Goal: Task Accomplishment & Management: Manage account settings

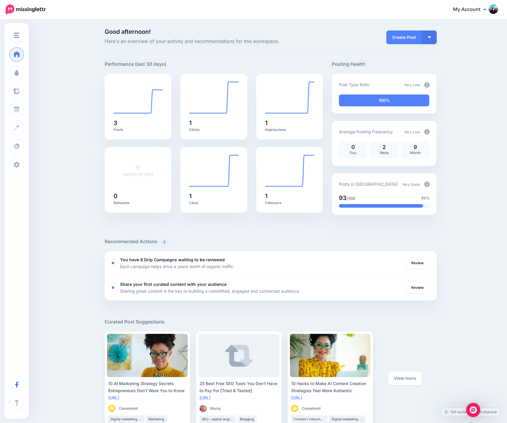
click at [98, 195] on div "Good afternoon! Here's an overview of your activity and recommendations for thi…" at bounding box center [253, 345] width 507 height 651
click at [487, 10] on link "My Account" at bounding box center [472, 9] width 51 height 15
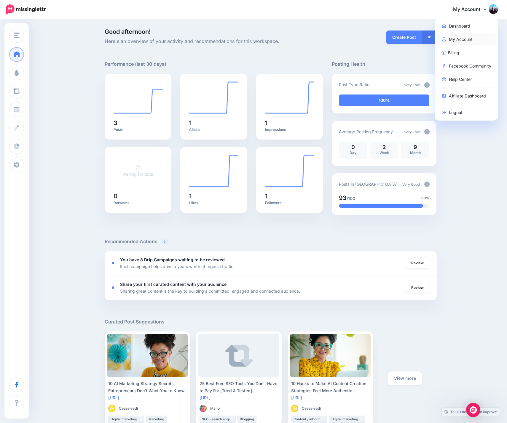
click at [457, 39] on link "My Account" at bounding box center [466, 40] width 59 height 12
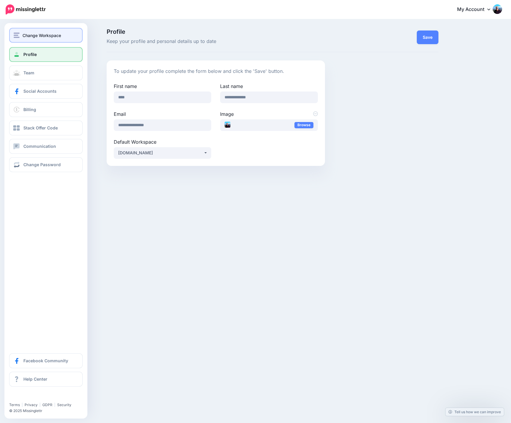
click at [37, 35] on span "Change Workspace" at bounding box center [42, 35] width 39 height 7
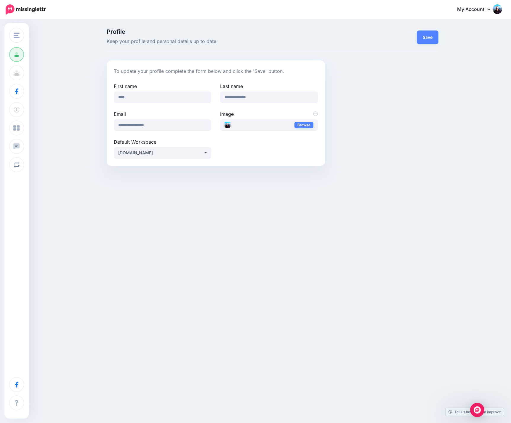
click at [95, 87] on div "**********" at bounding box center [255, 100] width 511 height 160
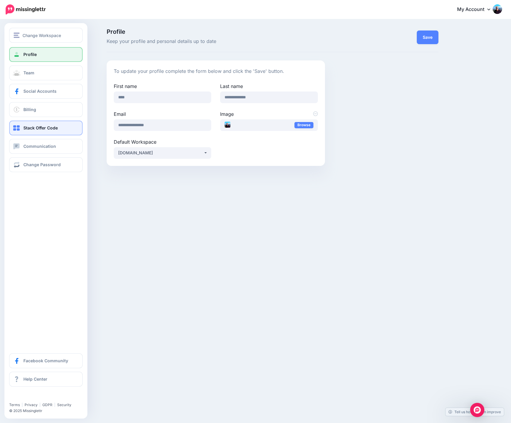
click at [44, 130] on span "Stack Offer Code" at bounding box center [40, 127] width 34 height 5
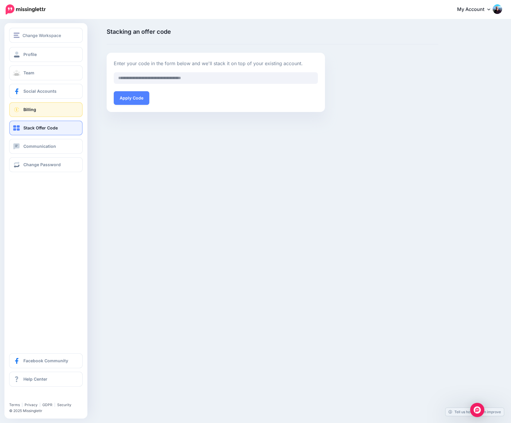
click at [41, 111] on link "Billing" at bounding box center [46, 109] width 74 height 15
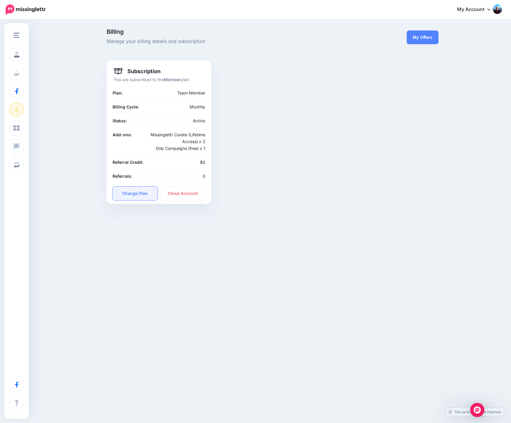
click at [135, 194] on link "Change Plan" at bounding box center [135, 194] width 45 height 14
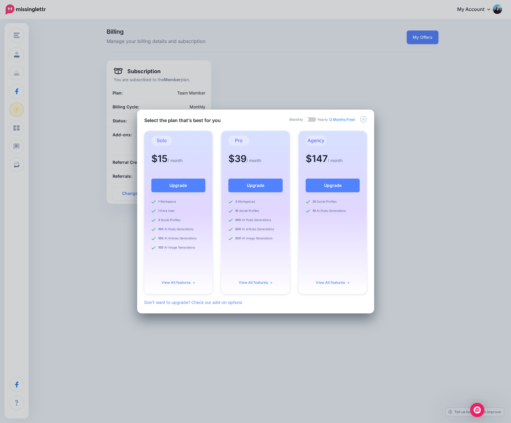
click at [310, 118] on span at bounding box center [310, 119] width 12 height 4
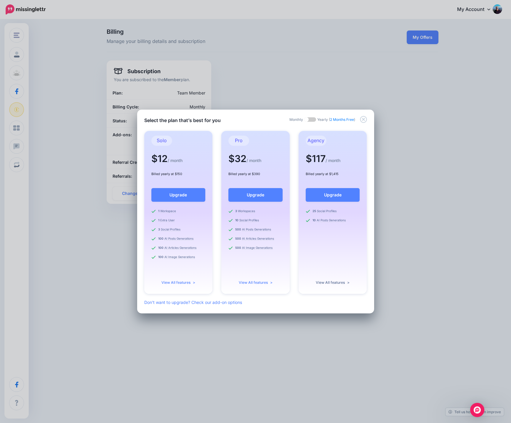
click at [332, 283] on link "View All features >" at bounding box center [333, 282] width 34 height 4
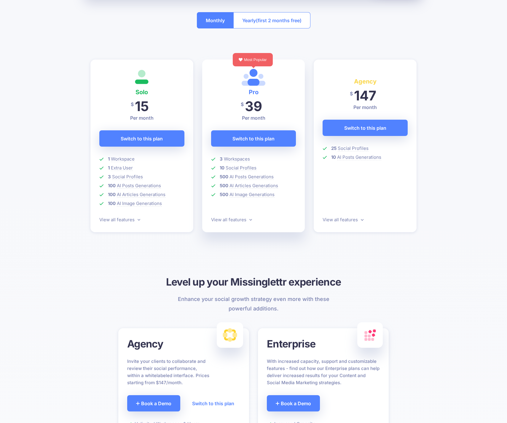
scroll to position [128, 0]
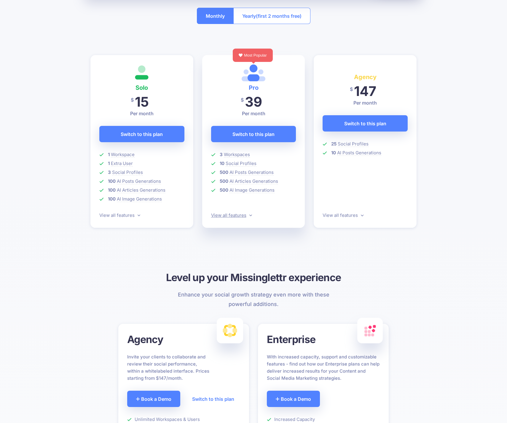
click at [248, 215] on link "View all features" at bounding box center [231, 216] width 41 height 6
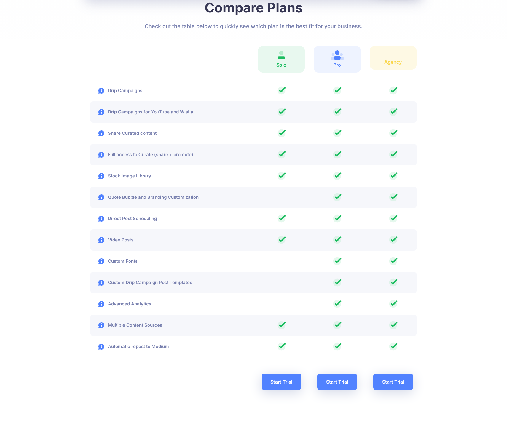
scroll to position [848, 0]
click at [202, 32] on div at bounding box center [253, 35] width 326 height 7
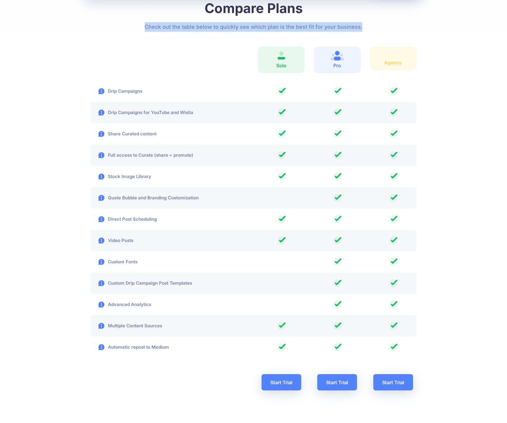
drag, startPoint x: 148, startPoint y: 27, endPoint x: 366, endPoint y: 26, distance: 218.5
click at [366, 26] on p "Check out the table below to quickly see which plan is the best fit for your bu…" at bounding box center [253, 26] width 326 height 9
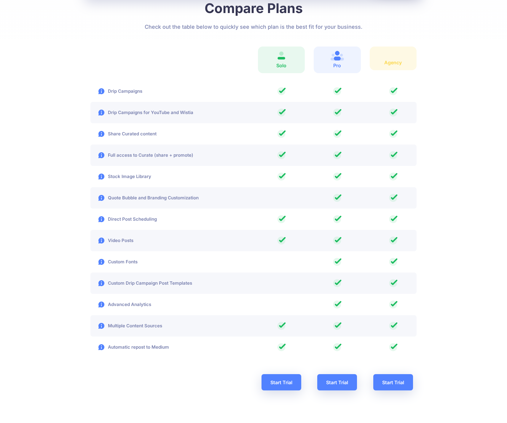
click at [184, 57] on div at bounding box center [170, 60] width 168 height 27
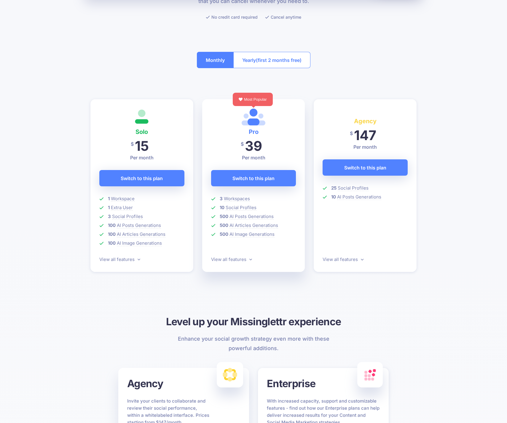
scroll to position [46, 0]
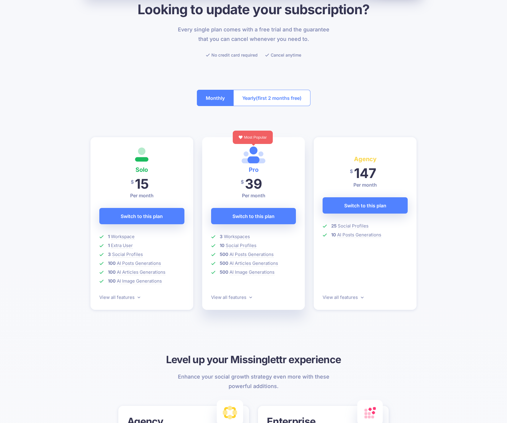
click at [133, 124] on div at bounding box center [253, 126] width 326 height 22
click at [259, 103] on button "Yearly (first 2 months free)" at bounding box center [271, 98] width 77 height 16
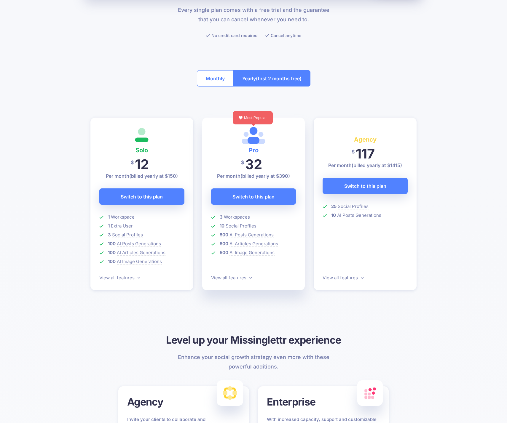
scroll to position [70, 0]
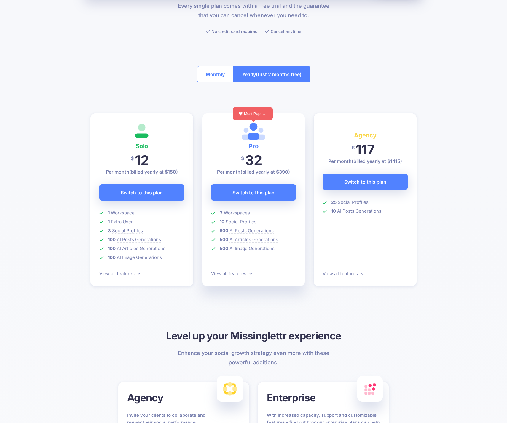
click at [73, 57] on div "Looking to update your subscription? Every single plan comes with a free trial …" at bounding box center [253, 397] width 507 height 840
click at [72, 55] on div "Looking to update your subscription? Every single plan comes with a free trial …" at bounding box center [253, 397] width 507 height 840
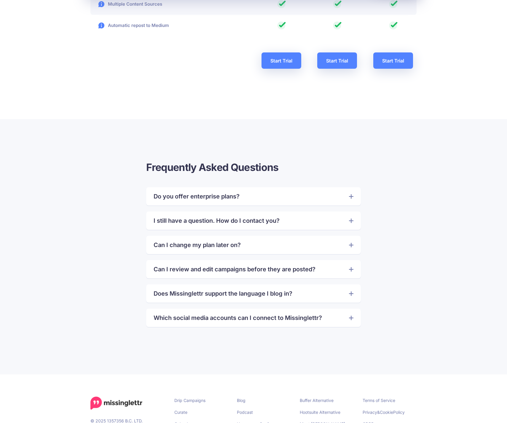
scroll to position [1232, 0]
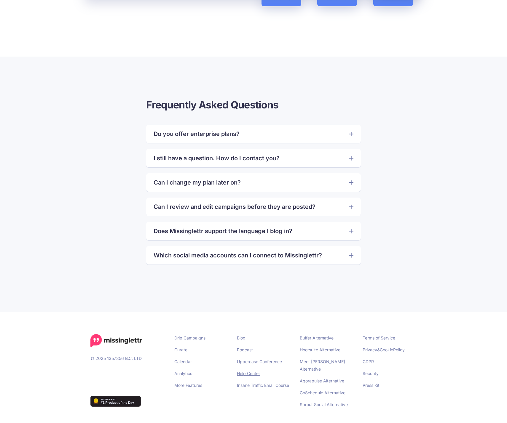
click at [251, 374] on link "Help Center" at bounding box center [248, 373] width 23 height 5
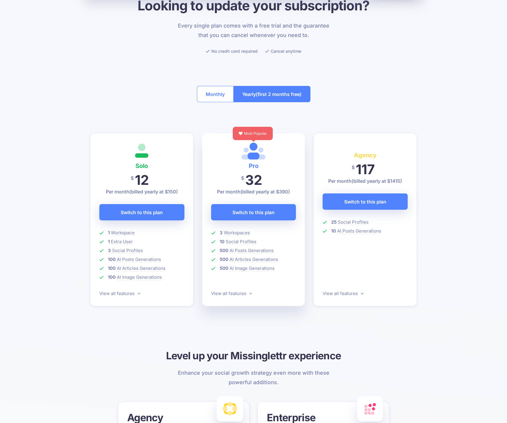
scroll to position [0, 0]
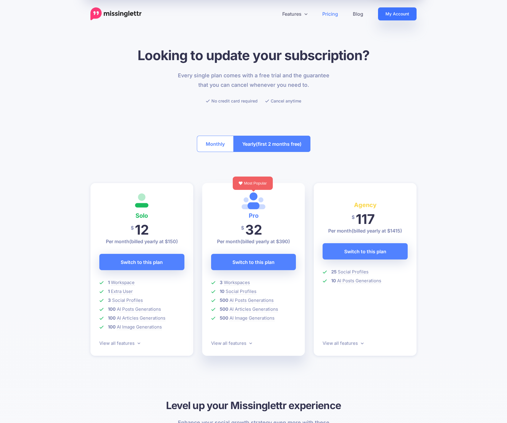
click at [392, 18] on link "My Account" at bounding box center [397, 13] width 39 height 13
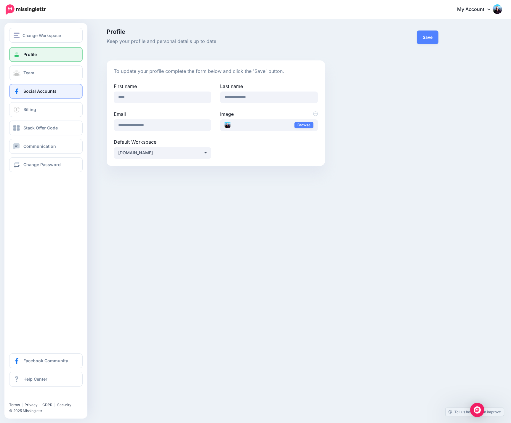
click at [43, 90] on span "Social Accounts" at bounding box center [39, 91] width 33 height 5
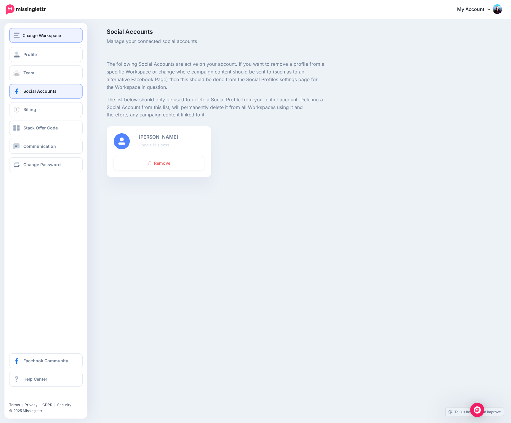
click at [20, 34] on div "Change Workspace" at bounding box center [46, 35] width 65 height 7
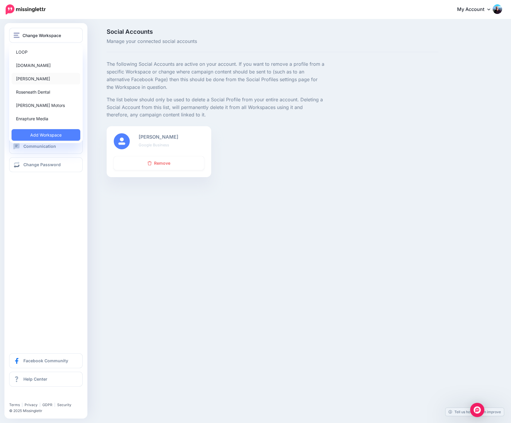
click at [45, 79] on link "[PERSON_NAME]" at bounding box center [46, 79] width 69 height 12
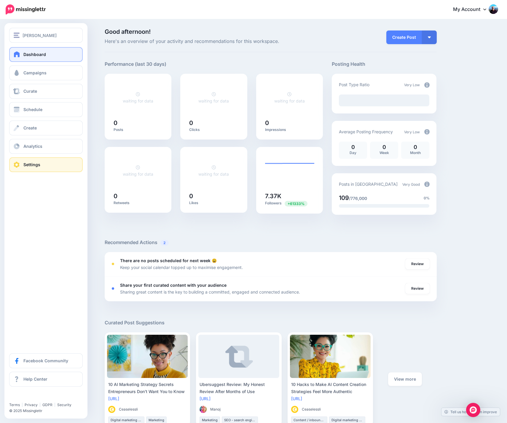
click at [62, 160] on link "Settings" at bounding box center [46, 164] width 74 height 15
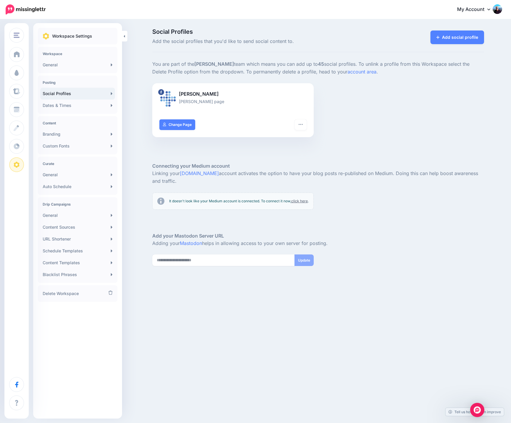
click at [88, 93] on link "Social Profiles" at bounding box center [77, 94] width 75 height 12
click at [299, 126] on button "button" at bounding box center [301, 124] width 12 height 11
click at [285, 184] on link "Delete Profile" at bounding box center [279, 183] width 49 height 12
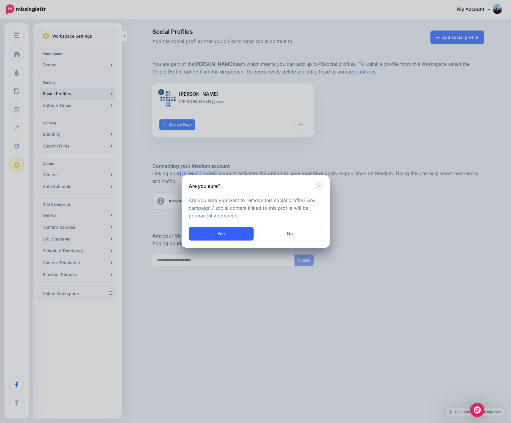
click at [216, 231] on button "Yes" at bounding box center [221, 234] width 65 height 14
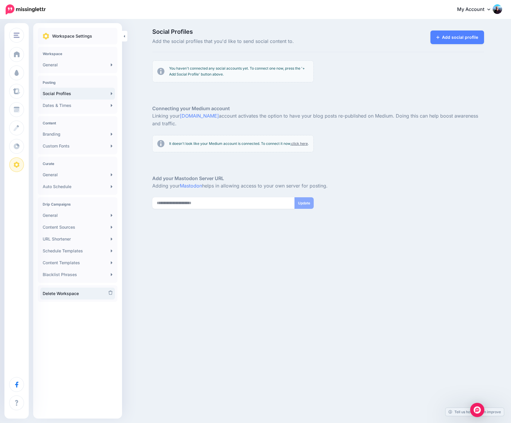
click at [73, 297] on link "Delete Workspace" at bounding box center [77, 294] width 75 height 12
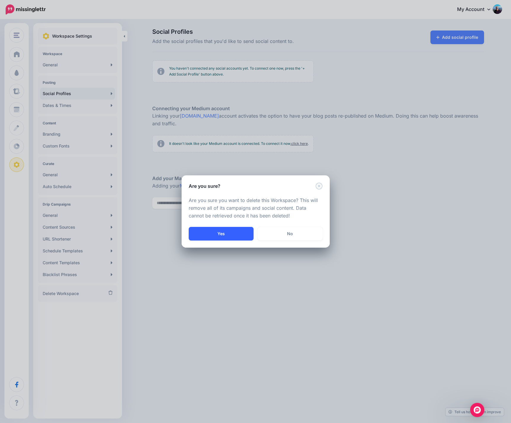
click at [213, 233] on button "Yes" at bounding box center [221, 234] width 65 height 14
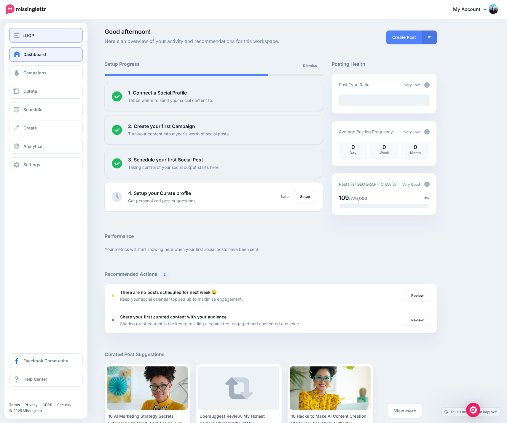
click at [31, 35] on span "LOOP" at bounding box center [29, 35] width 12 height 7
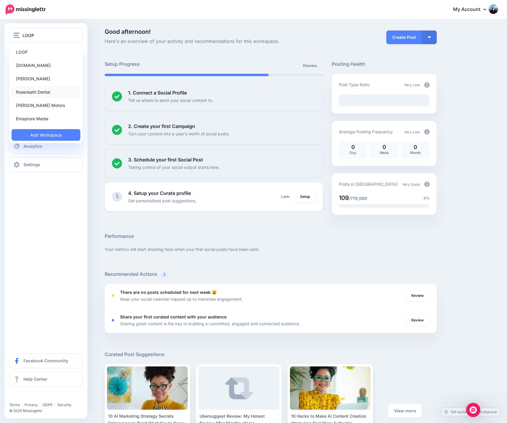
click at [42, 92] on link "Roseneath Dental" at bounding box center [46, 92] width 69 height 12
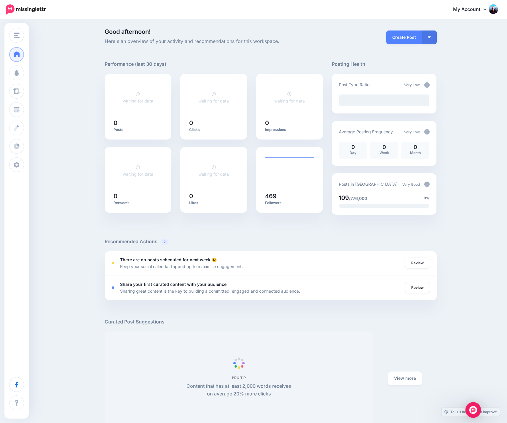
click at [471, 411] on img "Open Intercom Messenger" at bounding box center [473, 410] width 8 height 8
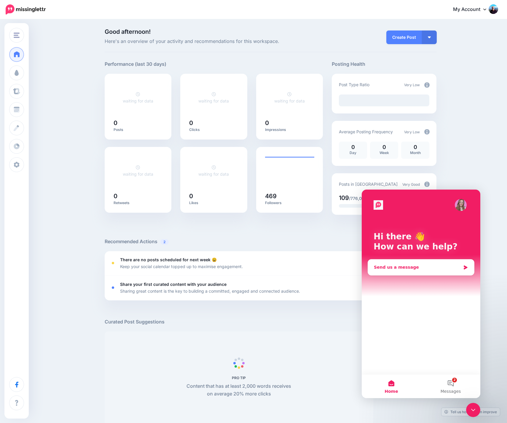
click at [391, 270] on div "Send us a message" at bounding box center [417, 267] width 87 height 6
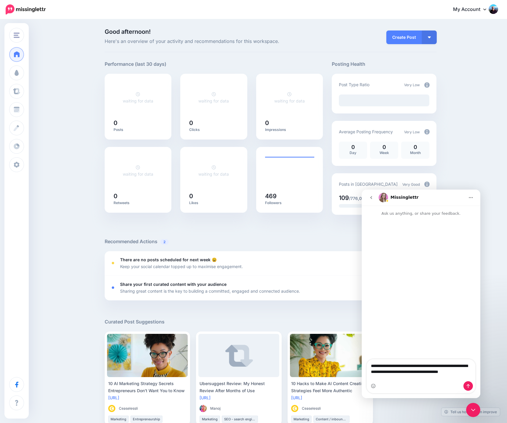
click at [469, 372] on textarea "**********" at bounding box center [421, 371] width 109 height 22
click at [409, 379] on textarea "**********" at bounding box center [421, 371] width 109 height 22
click at [377, 376] on textarea "**********" at bounding box center [421, 365] width 109 height 22
type textarea "**********"
click at [457, 376] on textarea "**********" at bounding box center [421, 365] width 109 height 22
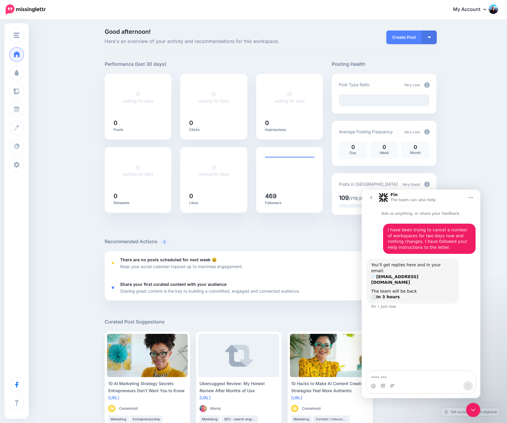
click at [475, 412] on icon "Close Intercom Messenger" at bounding box center [473, 410] width 7 height 7
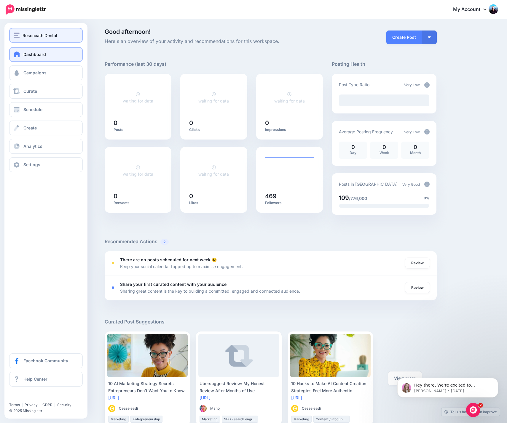
click at [30, 36] on span "Roseneath Dental" at bounding box center [40, 35] width 35 height 7
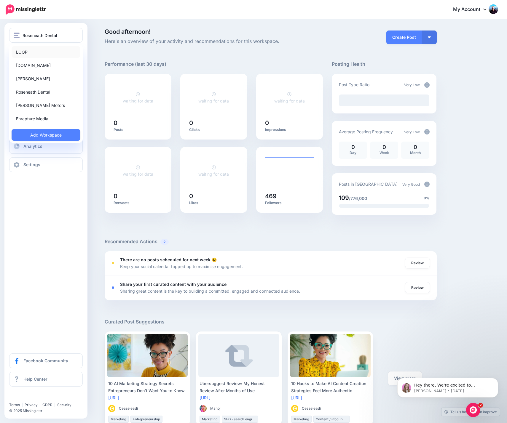
click at [29, 52] on link "LOOP" at bounding box center [46, 52] width 69 height 12
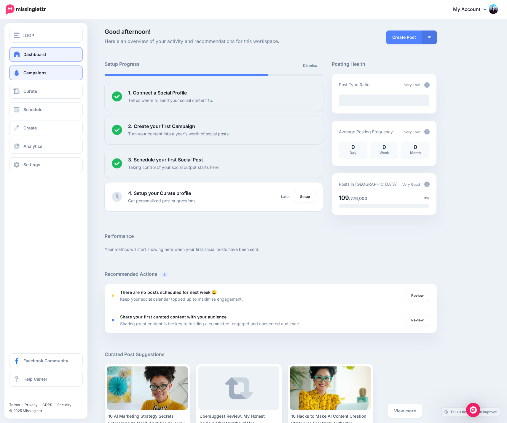
click at [34, 73] on span "Campaigns" at bounding box center [34, 72] width 23 height 5
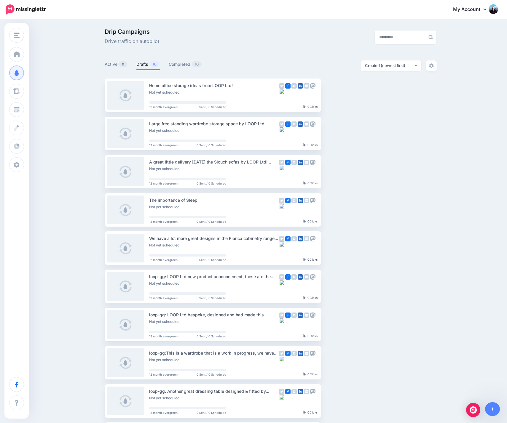
click at [73, 77] on div "Drip Campaigns Drive traffic on autopilot Active 0 16 10" at bounding box center [253, 272] width 507 height 505
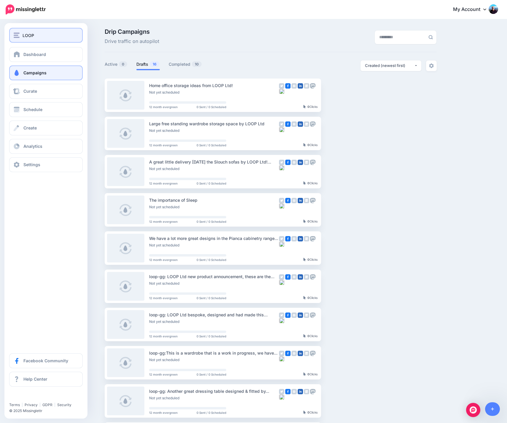
click at [52, 33] on div "LOOP" at bounding box center [46, 35] width 65 height 7
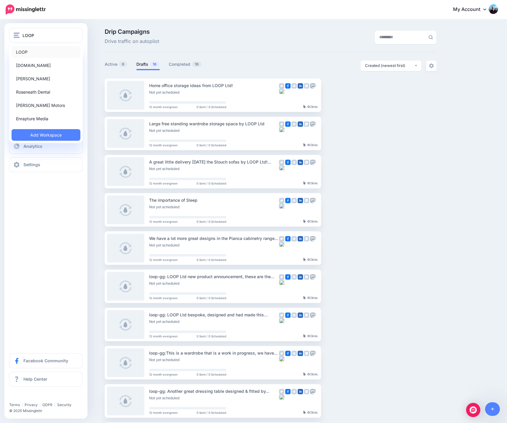
click at [40, 51] on link "LOOP" at bounding box center [46, 52] width 69 height 12
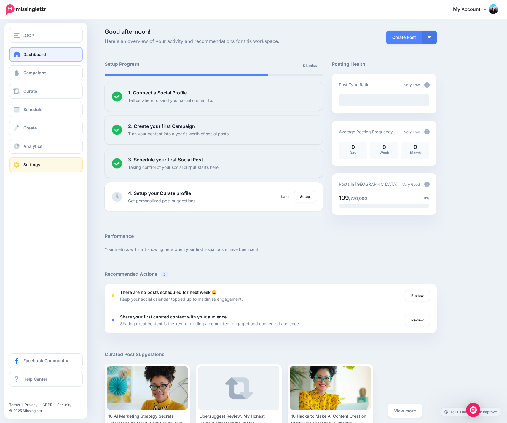
click at [40, 166] on span "Settings" at bounding box center [31, 164] width 17 height 5
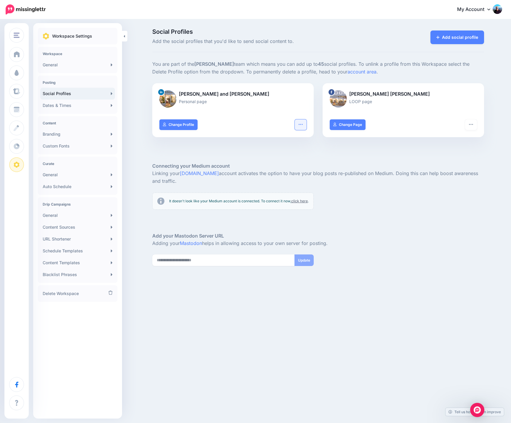
click at [301, 125] on icon "button" at bounding box center [301, 124] width 5 height 5
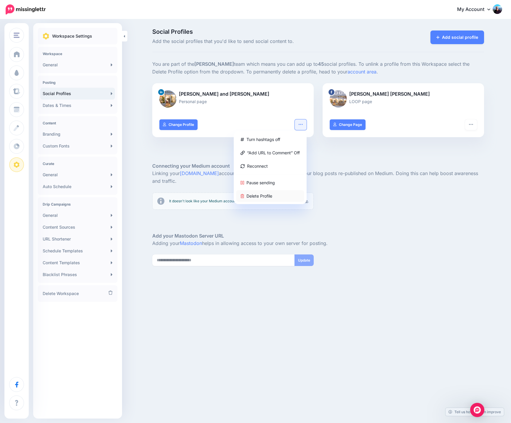
click at [267, 195] on link "Delete Profile" at bounding box center [270, 196] width 68 height 12
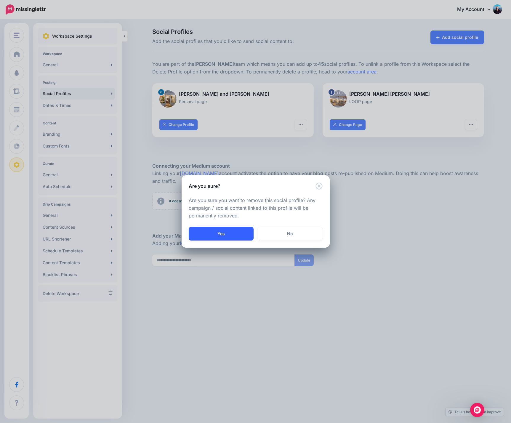
click at [243, 233] on button "Yes" at bounding box center [221, 234] width 65 height 14
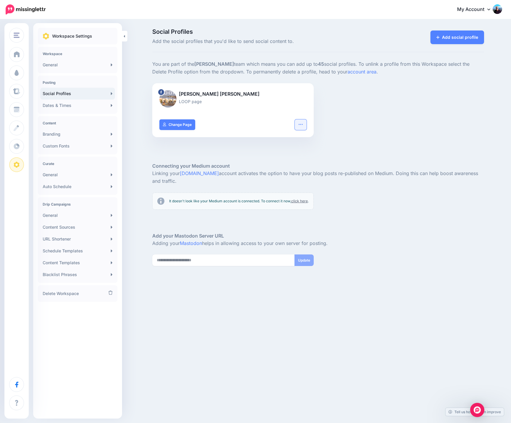
click at [302, 125] on icon "button" at bounding box center [301, 124] width 5 height 5
click at [276, 183] on link "Delete Profile" at bounding box center [279, 183] width 49 height 12
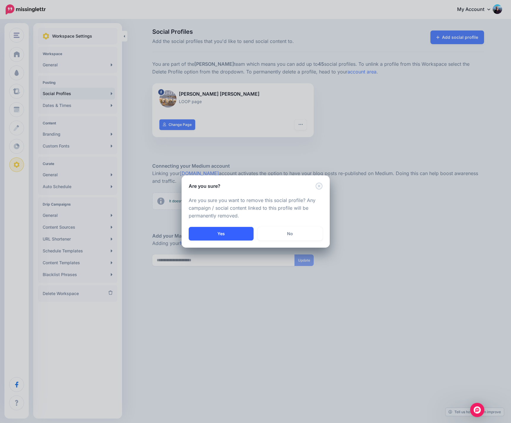
click at [229, 233] on button "Yes" at bounding box center [221, 234] width 65 height 14
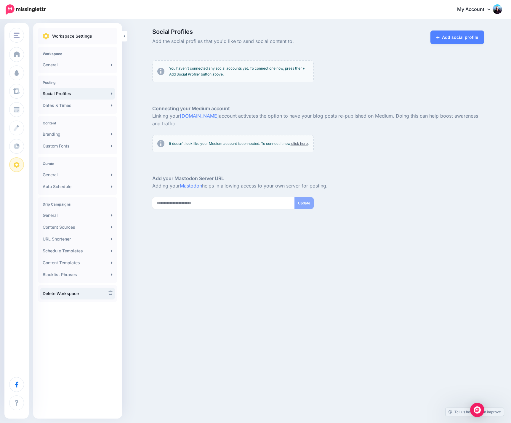
click at [72, 294] on link "Delete Workspace" at bounding box center [77, 294] width 75 height 12
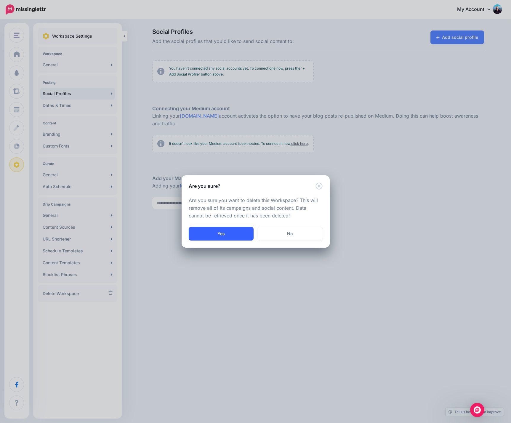
click at [224, 234] on button "Yes" at bounding box center [221, 234] width 65 height 14
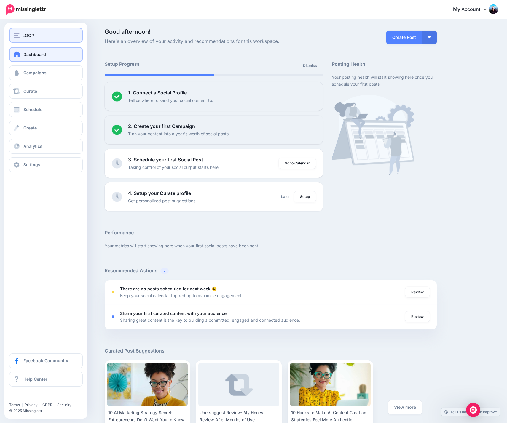
click at [35, 33] on div "LOOP" at bounding box center [46, 35] width 65 height 7
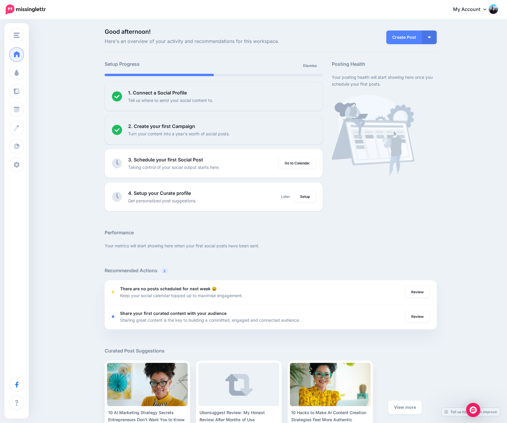
click at [80, 141] on div "Good afternoon! Here's an overview of your activity and recommendations for thi…" at bounding box center [253, 263] width 507 height 486
click at [73, 183] on div "Good afternoon! Here's an overview of your activity and recommendations for thi…" at bounding box center [253, 263] width 507 height 486
click at [471, 409] on img "Open Intercom Messenger" at bounding box center [473, 410] width 8 height 8
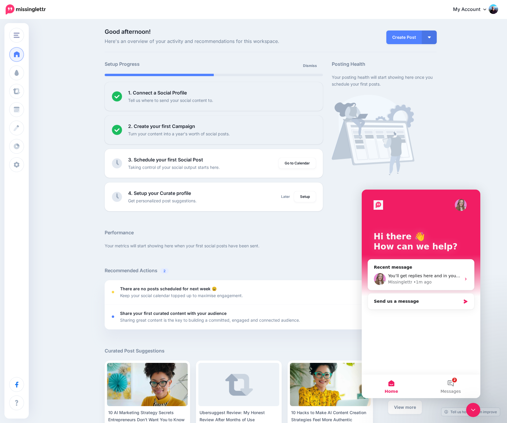
click at [467, 166] on div "Good afternoon! Here's an overview of your activity and recommendations for thi…" at bounding box center [253, 263] width 507 height 486
click at [451, 385] on button "2 Messages" at bounding box center [450, 387] width 59 height 24
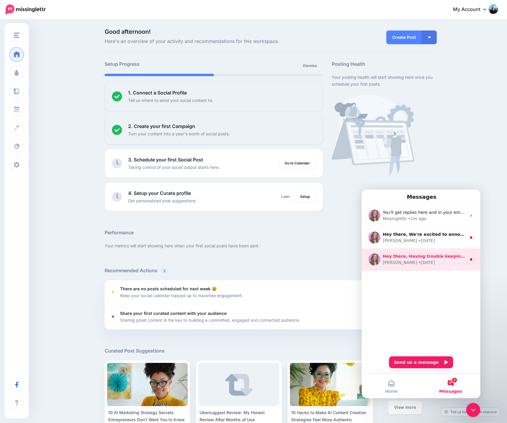
click at [431, 262] on div "[PERSON_NAME] • [DATE]" at bounding box center [425, 263] width 84 height 6
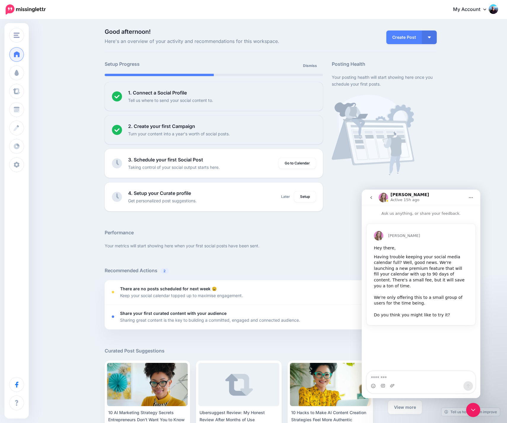
click at [371, 198] on icon "go back" at bounding box center [371, 197] width 5 height 5
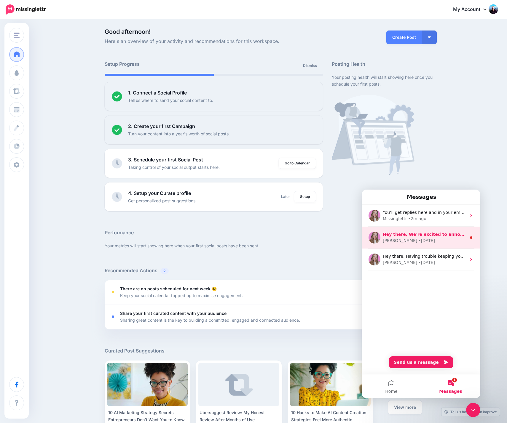
click at [418, 238] on div "• [DATE]" at bounding box center [426, 241] width 17 height 6
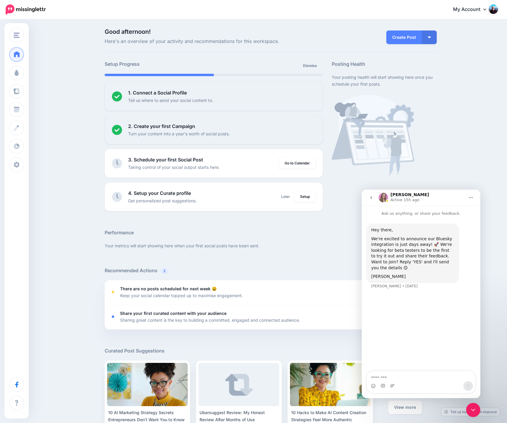
click at [370, 196] on icon "go back" at bounding box center [371, 197] width 5 height 5
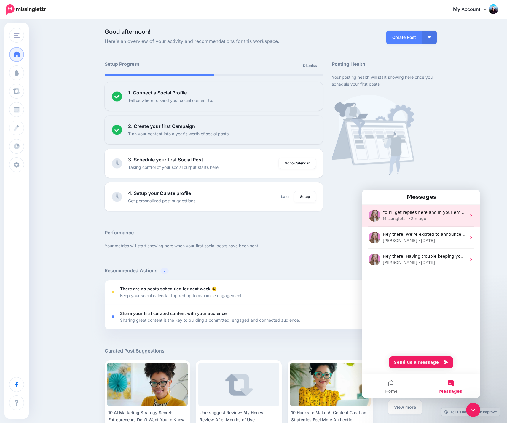
click at [406, 215] on span "You’ll get replies here and in your email: ✉️ [EMAIL_ADDRESS][DOMAIN_NAME] The …" at bounding box center [503, 212] width 240 height 5
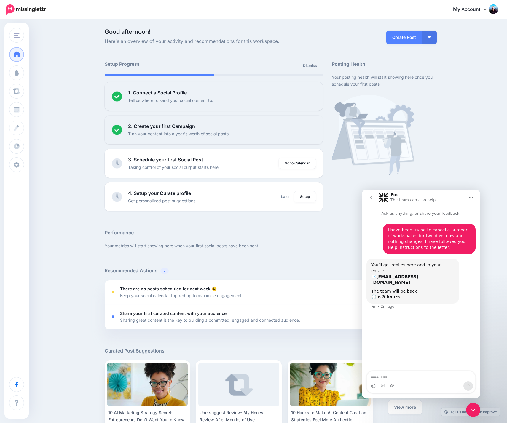
click at [368, 199] on button "go back" at bounding box center [371, 197] width 11 height 11
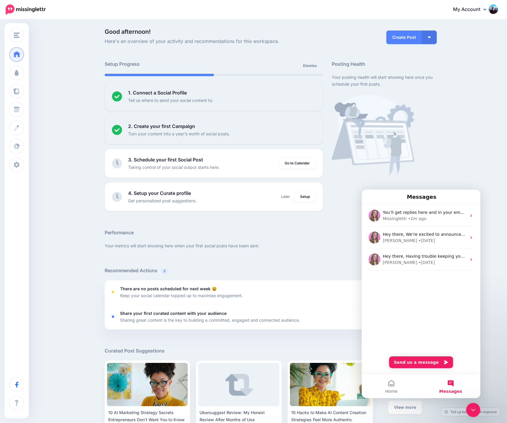
click at [328, 237] on div "Setup Progress Dismiss 1. Connect a Social Profile Tell us where to send your s…" at bounding box center [271, 276] width 332 height 432
click at [476, 412] on icon "Close Intercom Messenger" at bounding box center [473, 410] width 7 height 7
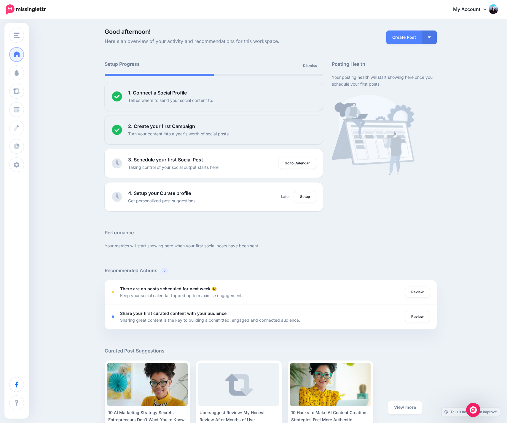
click at [53, 206] on div "Good afternoon! Here's an overview of your activity and recommendations for thi…" at bounding box center [253, 263] width 507 height 486
